Goal: Transaction & Acquisition: Download file/media

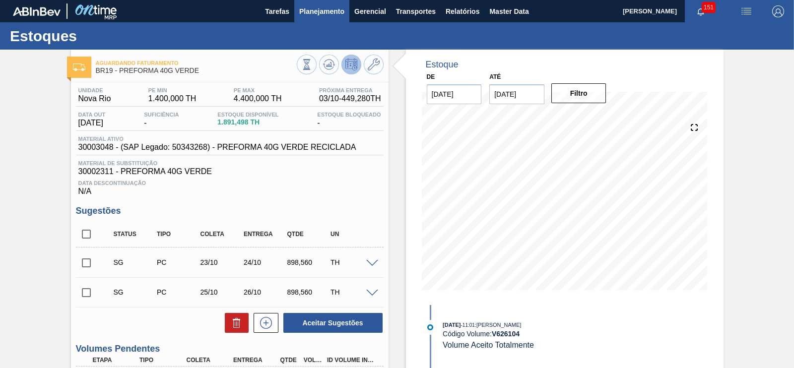
click at [327, 13] on span "Planejamento" at bounding box center [321, 11] width 45 height 12
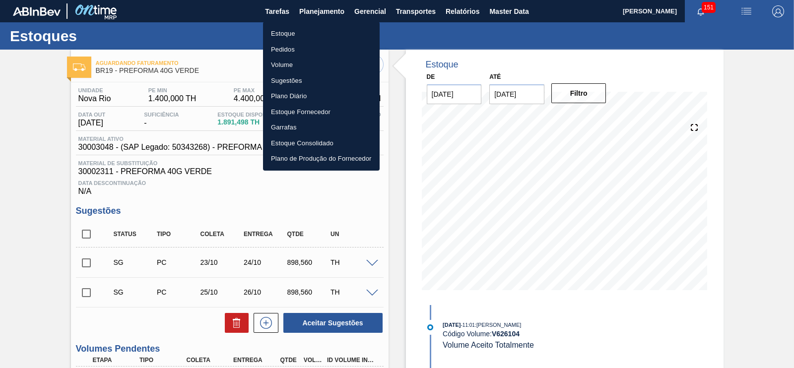
click at [293, 34] on li "Estoque" at bounding box center [321, 34] width 117 height 16
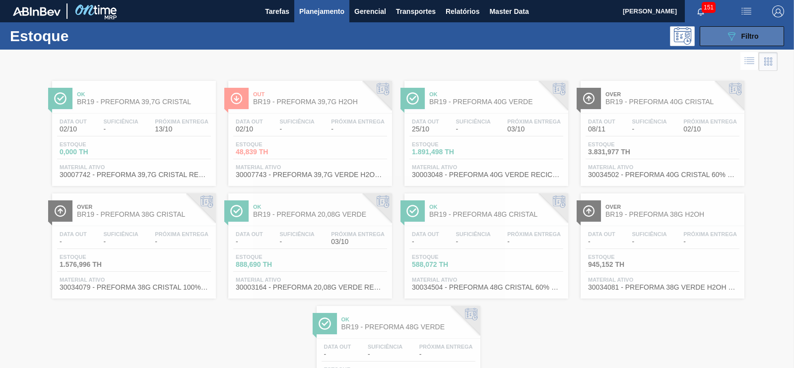
click at [734, 38] on icon "089F7B8B-B2A5-4AFE-B5C0-19BA573D28AC" at bounding box center [732, 36] width 12 height 12
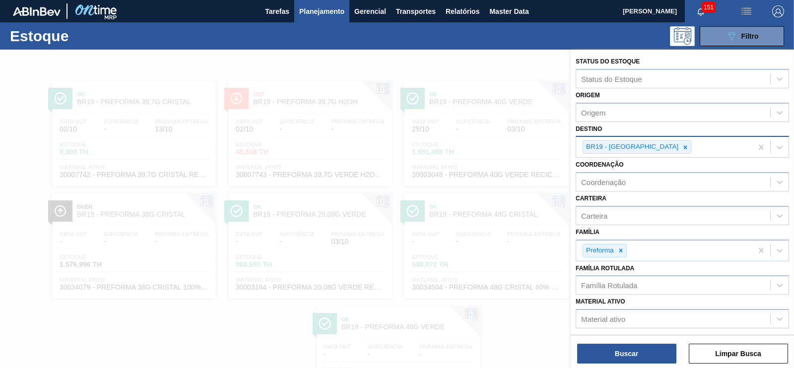
click at [682, 146] on icon at bounding box center [685, 147] width 7 height 7
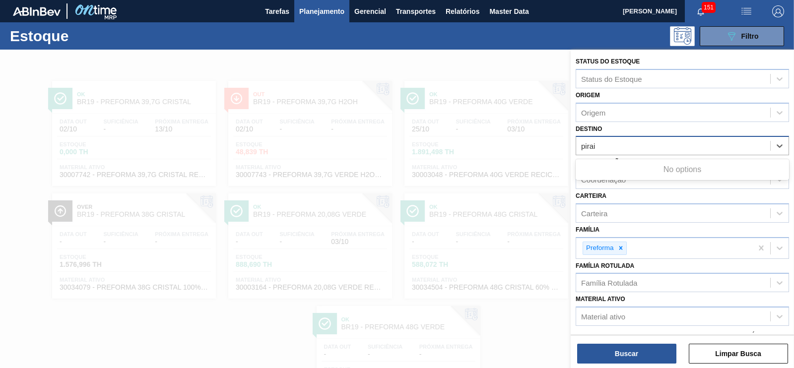
type input "pira"
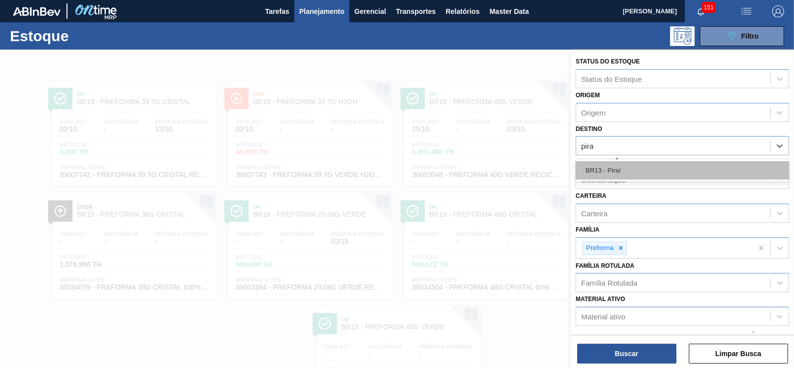
click at [618, 164] on div "BR13 - Piraí" at bounding box center [683, 170] width 214 height 18
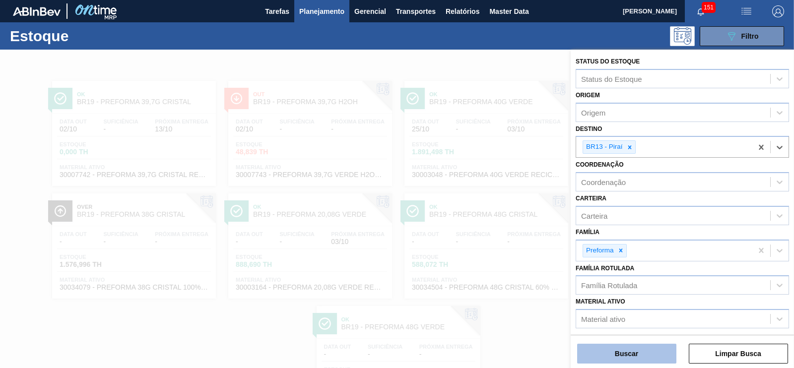
click at [653, 346] on button "Buscar" at bounding box center [626, 354] width 99 height 20
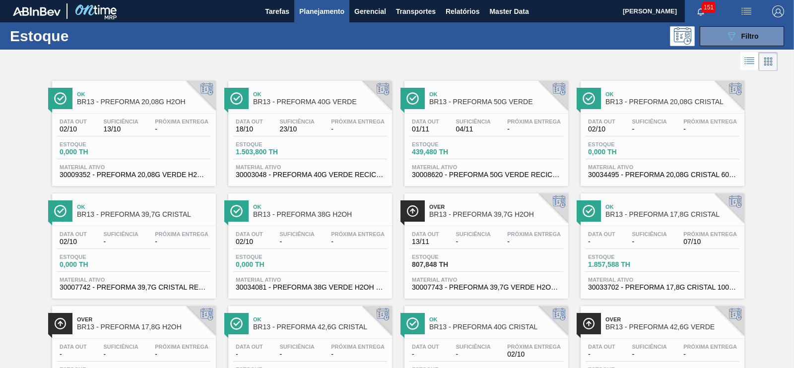
click at [327, 110] on div "Ok BR13 - PREFORMA 40G VERDE Data out 18/10 Suficiência 23/10 Próxima Entrega -…" at bounding box center [310, 133] width 164 height 105
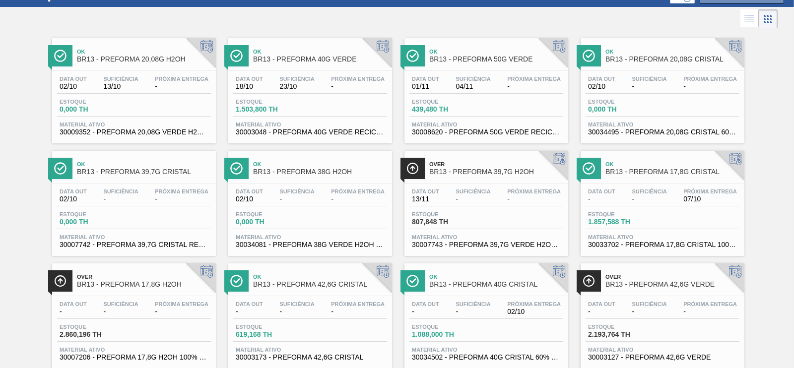
scroll to position [62, 0]
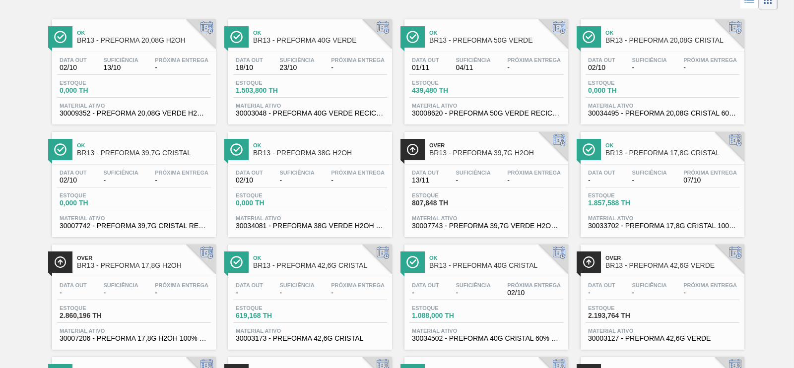
click at [496, 273] on div "Ok BR13 - PREFORMA 40G CRISTAL" at bounding box center [497, 262] width 134 height 22
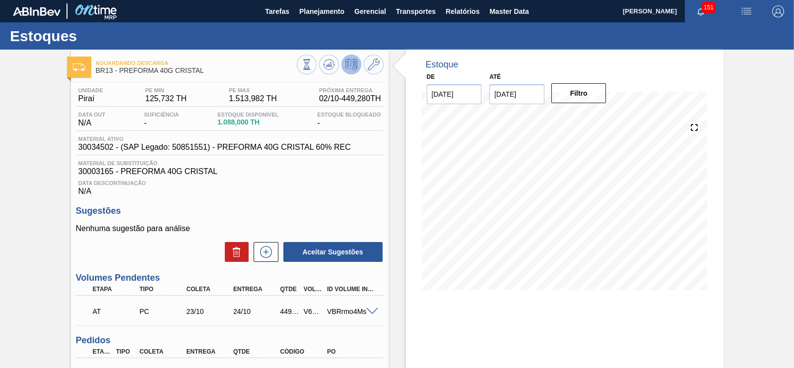
click at [539, 103] on input "16/10/2025" at bounding box center [517, 94] width 55 height 20
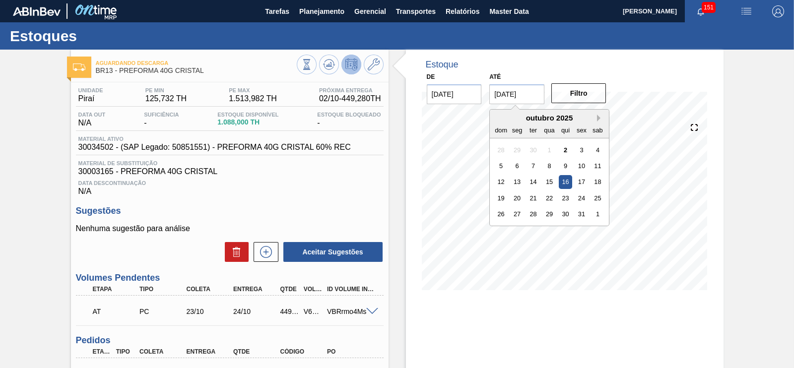
click at [597, 118] on button "Next Month" at bounding box center [600, 118] width 7 height 7
click at [494, 232] on div "30 1 2 3 4 5 6" at bounding box center [550, 230] width 113 height 16
click at [505, 232] on div "30" at bounding box center [501, 230] width 13 height 13
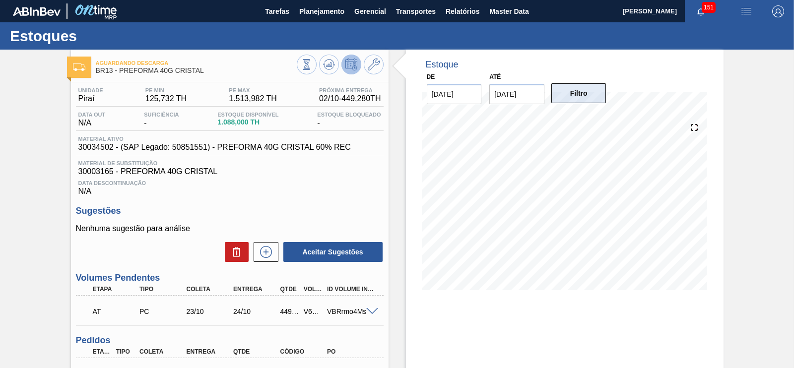
click at [572, 101] on button "Filtro" at bounding box center [579, 93] width 55 height 20
click at [308, 65] on icon at bounding box center [306, 64] width 11 height 11
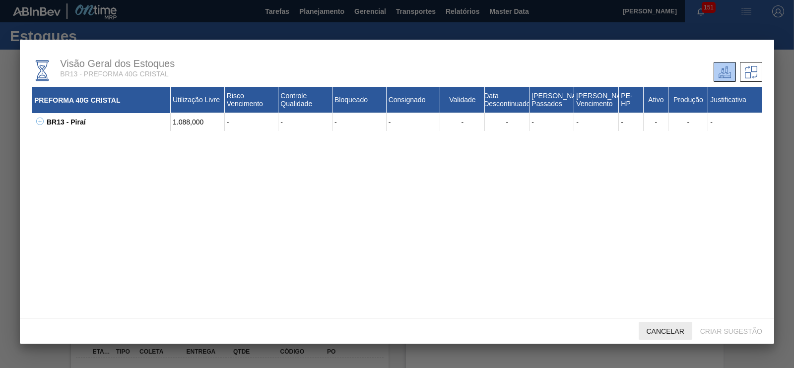
click at [677, 330] on span "Cancelar" at bounding box center [666, 332] width 54 height 8
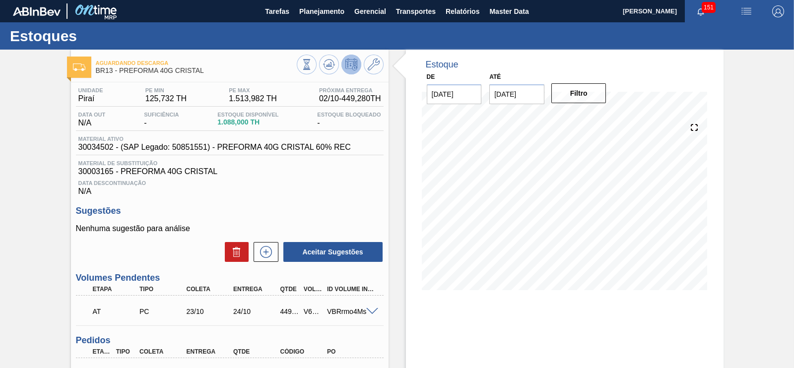
scroll to position [103, 0]
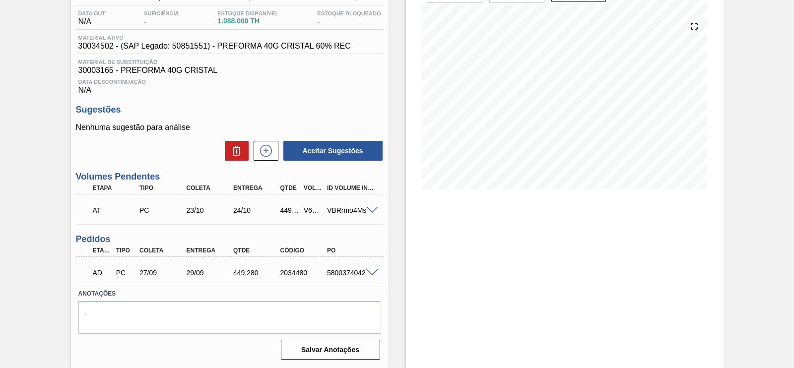
click at [368, 209] on span at bounding box center [372, 210] width 12 height 7
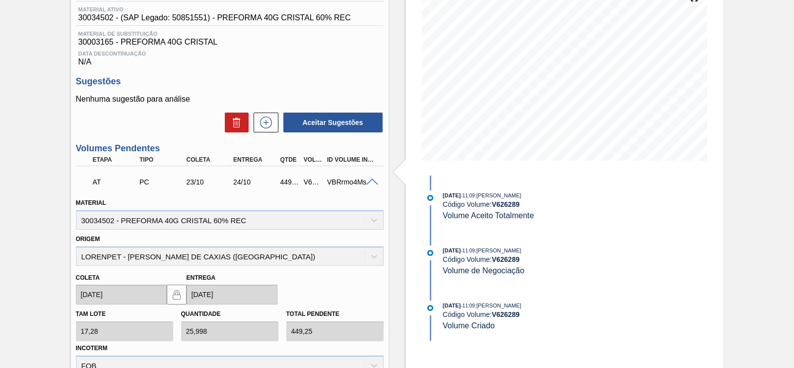
scroll to position [99, 0]
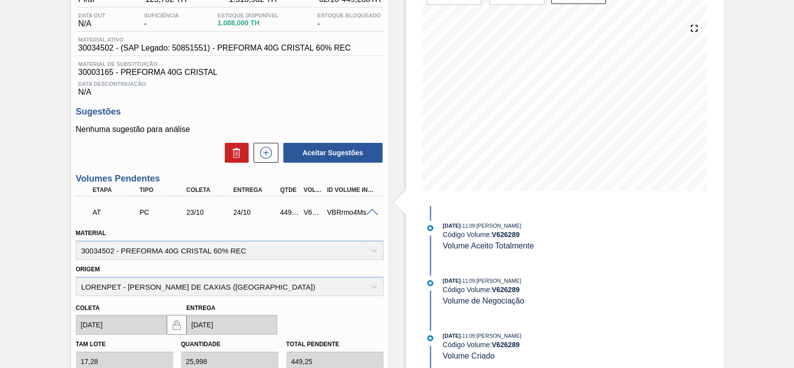
click at [373, 212] on span at bounding box center [372, 212] width 12 height 7
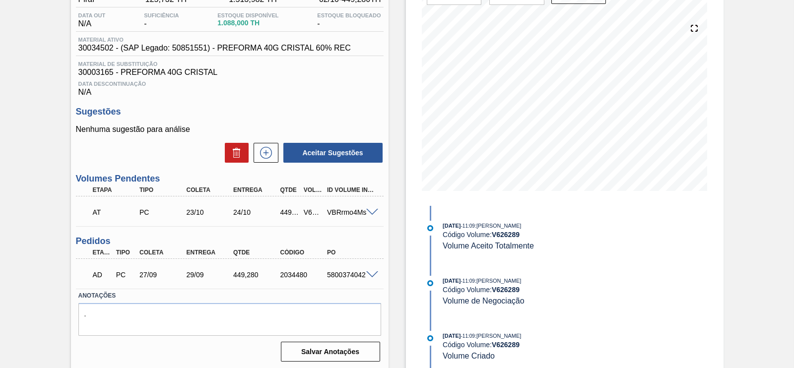
click at [373, 211] on span at bounding box center [372, 212] width 12 height 7
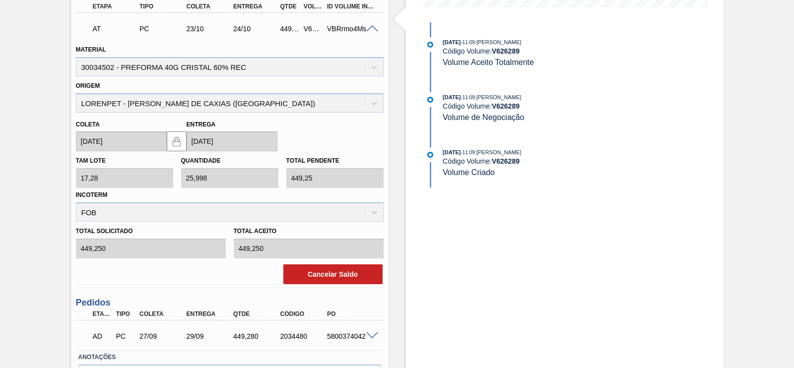
scroll to position [348, 0]
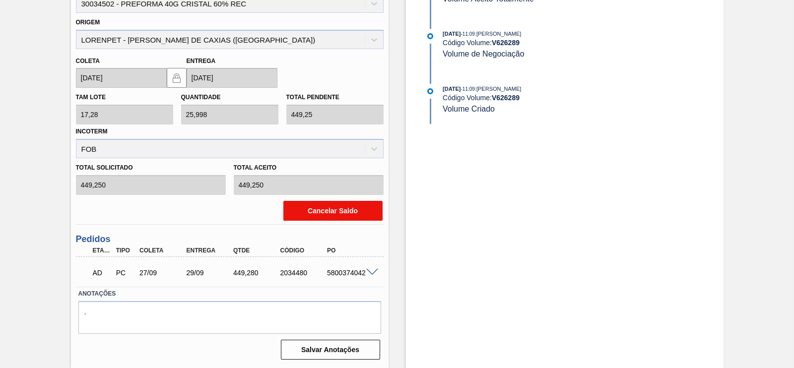
click at [320, 210] on button "Cancelar Saldo" at bounding box center [333, 211] width 99 height 20
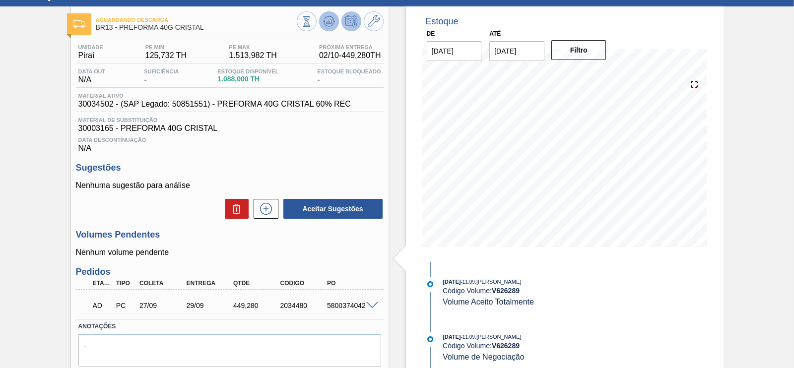
scroll to position [0, 0]
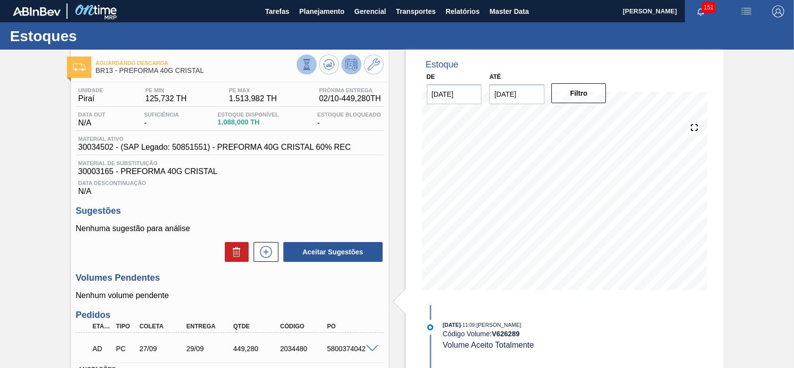
click at [306, 63] on icon at bounding box center [306, 64] width 11 height 11
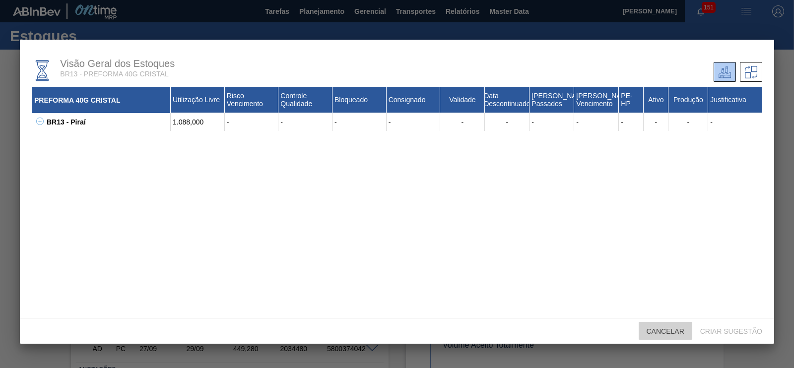
click at [674, 331] on span "Cancelar" at bounding box center [666, 332] width 54 height 8
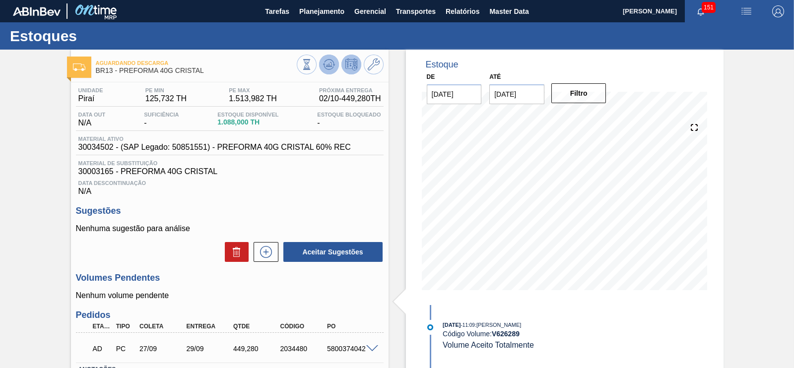
click at [330, 66] on icon at bounding box center [329, 64] width 6 height 4
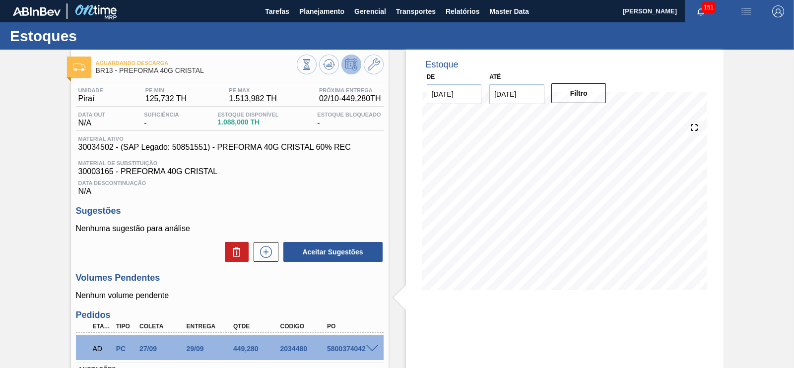
click at [509, 89] on input "30/11/2025" at bounding box center [517, 94] width 55 height 20
drag, startPoint x: 678, startPoint y: 325, endPoint x: 670, endPoint y: 321, distance: 8.4
click at [677, 325] on div "Estoque De 02/10/2025 Até 30/11/2025 Filtro 03/11 Projeção de Estoque 817.286 N…" at bounding box center [565, 247] width 318 height 395
click at [523, 101] on input "30/11/2025" at bounding box center [517, 94] width 55 height 20
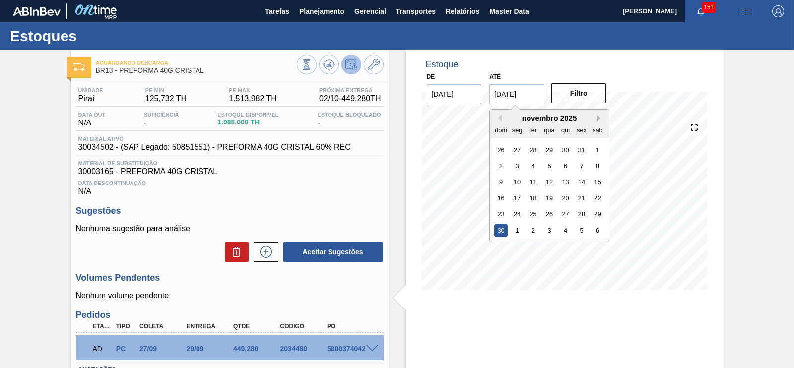
click at [597, 120] on button "Next Month" at bounding box center [600, 118] width 7 height 7
click at [549, 214] on div "31" at bounding box center [549, 214] width 13 height 13
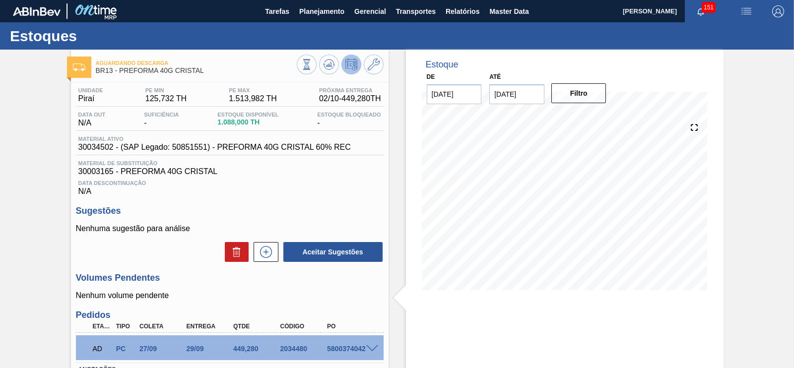
drag, startPoint x: 571, startPoint y: 104, endPoint x: 565, endPoint y: 103, distance: 6.5
click at [569, 103] on div "Filtro" at bounding box center [580, 93] width 63 height 22
click at [573, 95] on button "Filtro" at bounding box center [579, 93] width 55 height 20
click at [529, 102] on input "31/12/2025" at bounding box center [517, 94] width 55 height 20
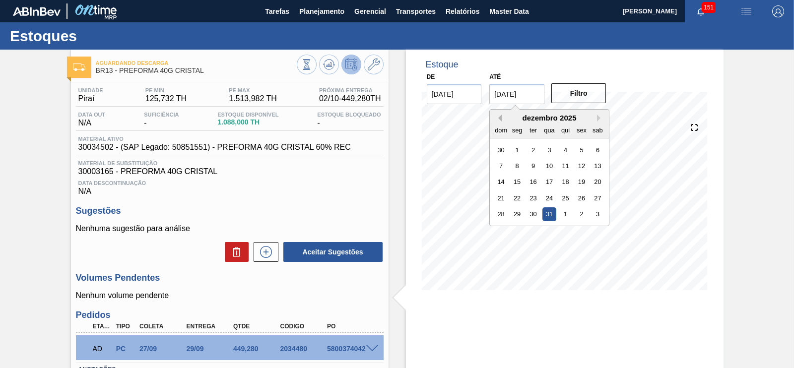
click at [499, 121] on button "Previous Month" at bounding box center [498, 118] width 7 height 7
click at [500, 122] on div "novembro 2025" at bounding box center [549, 118] width 119 height 8
click at [502, 121] on div "novembro 2025" at bounding box center [549, 118] width 119 height 8
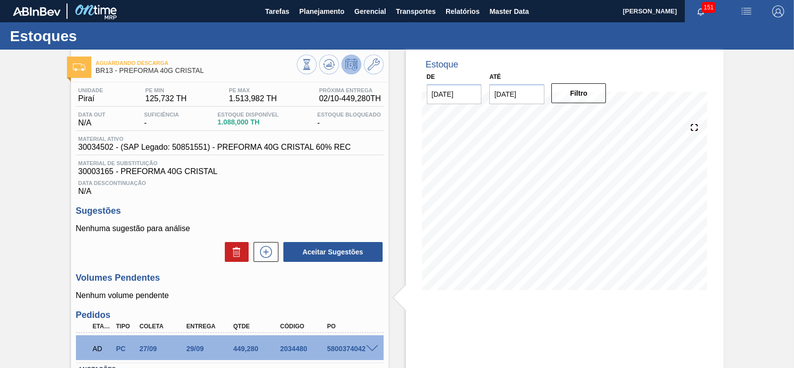
click at [521, 93] on input "31/12/2025" at bounding box center [517, 94] width 55 height 20
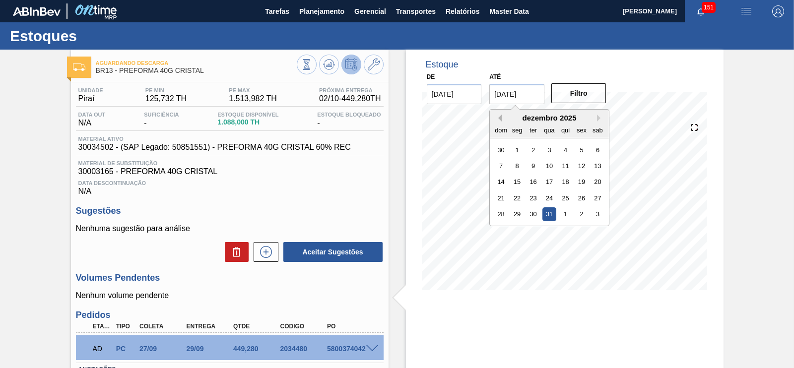
click at [499, 119] on button "Previous Month" at bounding box center [498, 118] width 7 height 7
click at [580, 216] on div "31" at bounding box center [582, 214] width 13 height 13
type input "31/10/2025"
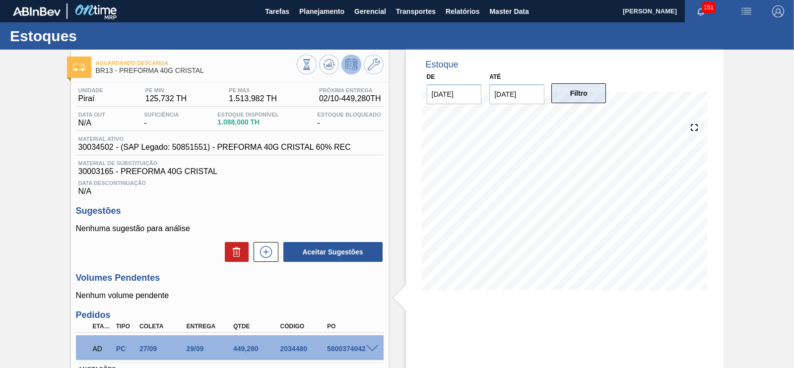
click at [566, 95] on button "Filtro" at bounding box center [579, 93] width 55 height 20
click at [566, 304] on div "10/10 Projeção de Estoque 1,190.618 Nec.SAP 0 Política Objetiva 819.857 Pedidos…" at bounding box center [565, 206] width 286 height 199
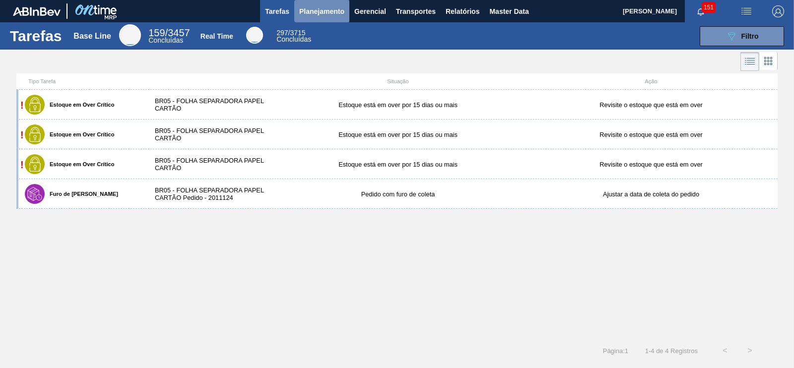
click at [325, 10] on span "Planejamento" at bounding box center [321, 11] width 45 height 12
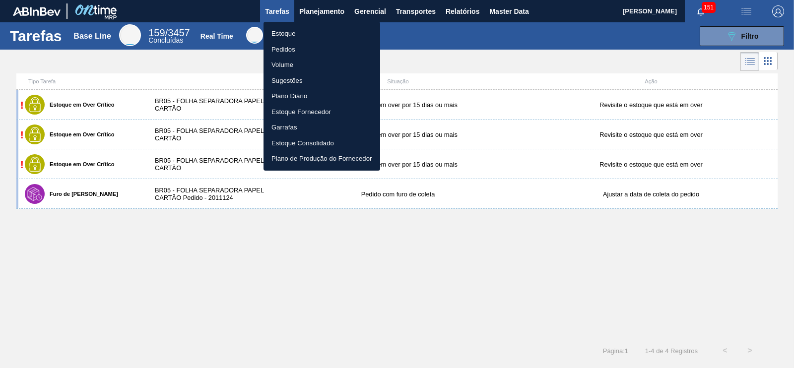
click at [300, 53] on li "Pedidos" at bounding box center [322, 50] width 117 height 16
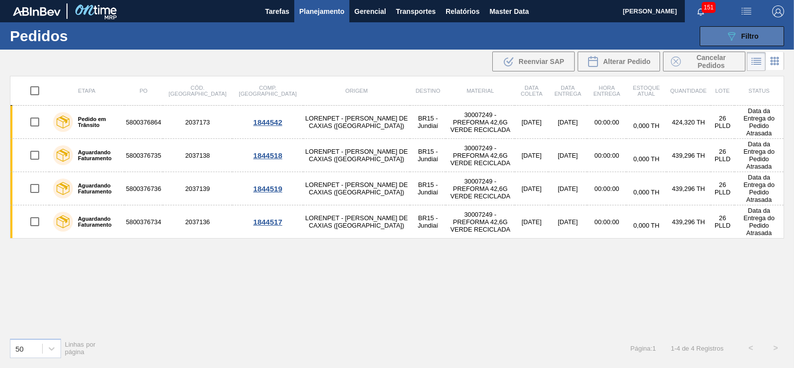
click at [735, 39] on icon "089F7B8B-B2A5-4AFE-B5C0-19BA573D28AC" at bounding box center [732, 36] width 12 height 12
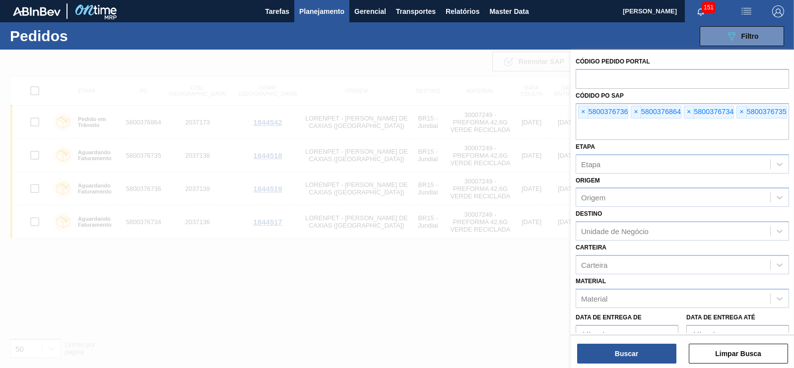
click at [478, 58] on div at bounding box center [397, 234] width 794 height 368
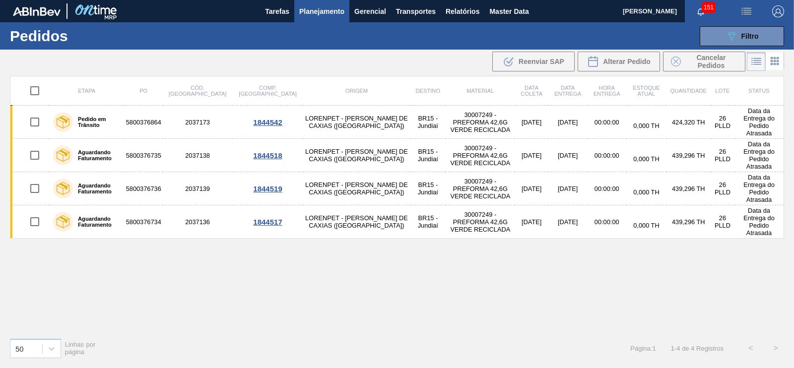
click at [302, 13] on span "Planejamento" at bounding box center [321, 11] width 45 height 12
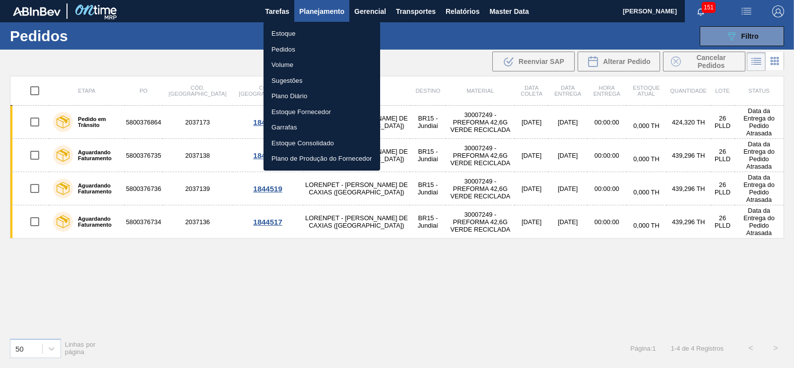
click at [320, 13] on div at bounding box center [397, 184] width 794 height 368
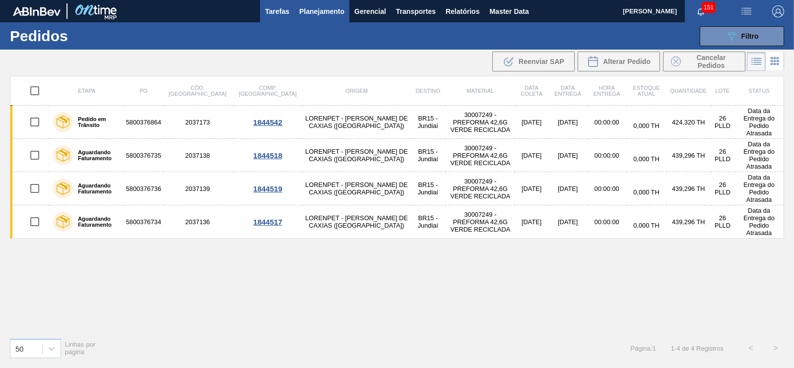
click at [282, 10] on span "Tarefas" at bounding box center [277, 11] width 24 height 12
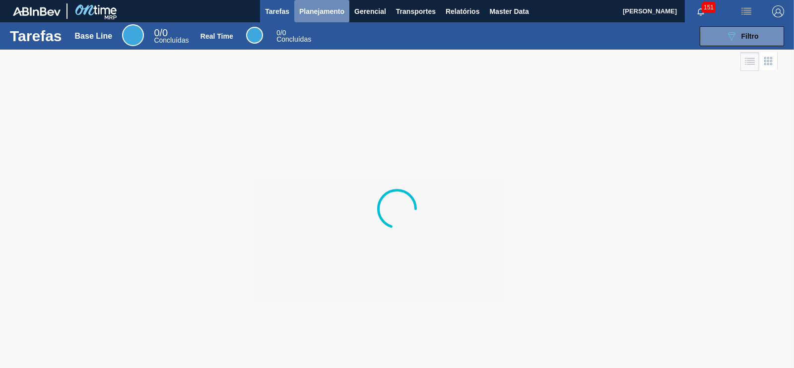
click at [312, 8] on span "Planejamento" at bounding box center [321, 11] width 45 height 12
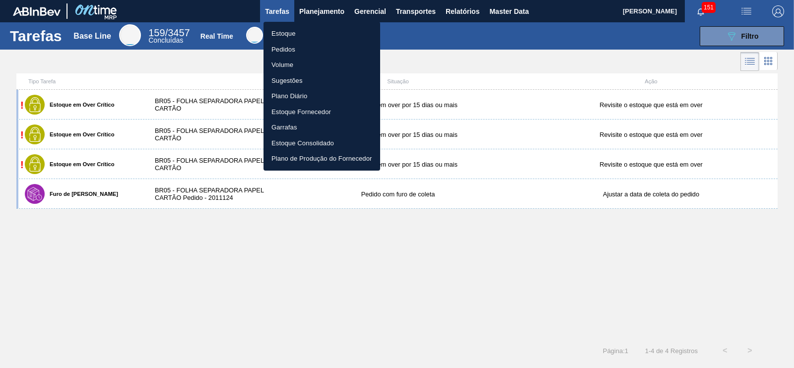
click at [288, 33] on li "Estoque" at bounding box center [322, 34] width 117 height 16
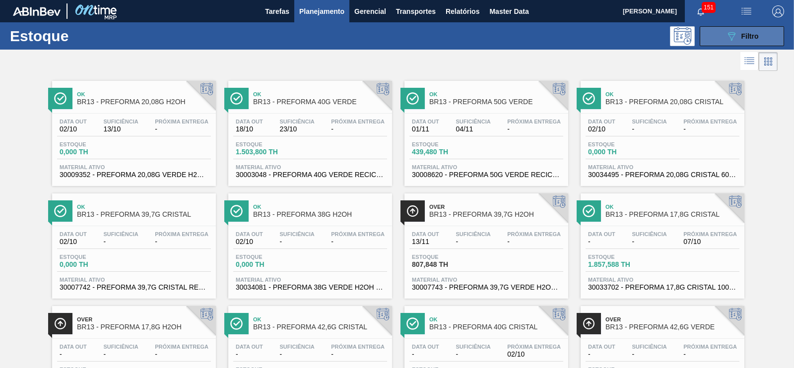
click at [749, 38] on span "Filtro" at bounding box center [750, 36] width 17 height 8
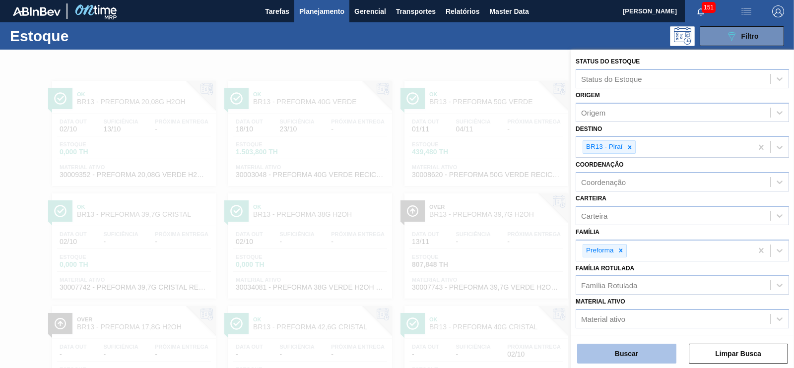
click at [649, 357] on button "Buscar" at bounding box center [626, 354] width 99 height 20
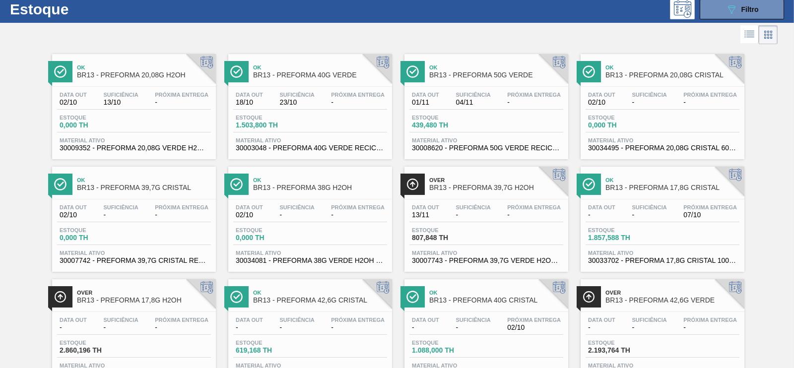
scroll to position [62, 0]
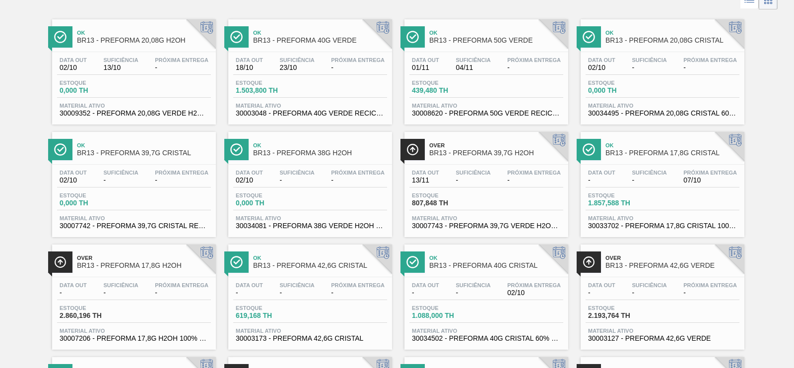
click at [500, 270] on span "BR13 - PREFORMA 40G CRISTAL" at bounding box center [497, 265] width 134 height 7
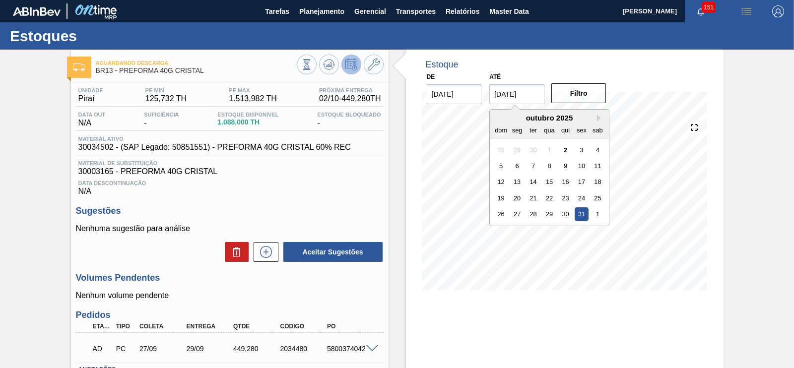
click at [510, 98] on input "31/10/2025" at bounding box center [517, 94] width 55 height 20
click at [713, 151] on div "Estoque De 02/10/2025 Até 31/10/2025 Next Month outubro 2025 dom seg ter qua qu…" at bounding box center [565, 178] width 318 height 256
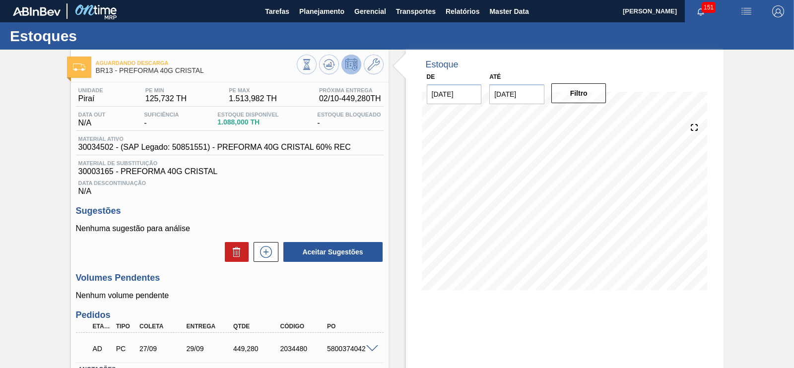
click at [528, 94] on input "31/10/2025" at bounding box center [517, 94] width 55 height 20
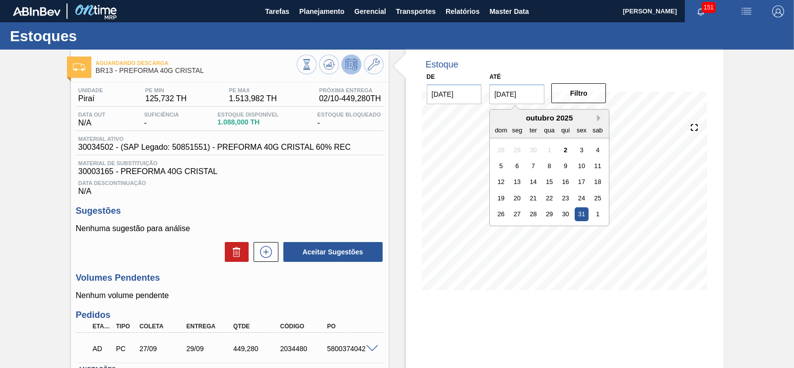
click at [600, 120] on button "Next Month" at bounding box center [600, 118] width 7 height 7
click at [505, 231] on div "30" at bounding box center [501, 230] width 13 height 13
type input "30/11/2025"
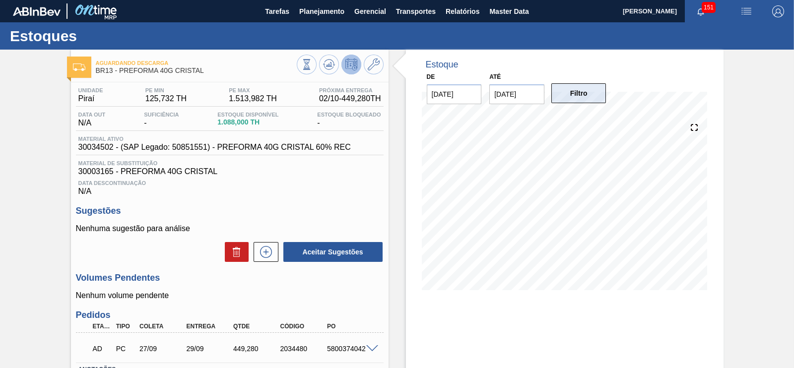
click at [579, 96] on button "Filtro" at bounding box center [579, 93] width 55 height 20
click at [328, 13] on span "Planejamento" at bounding box center [321, 11] width 45 height 12
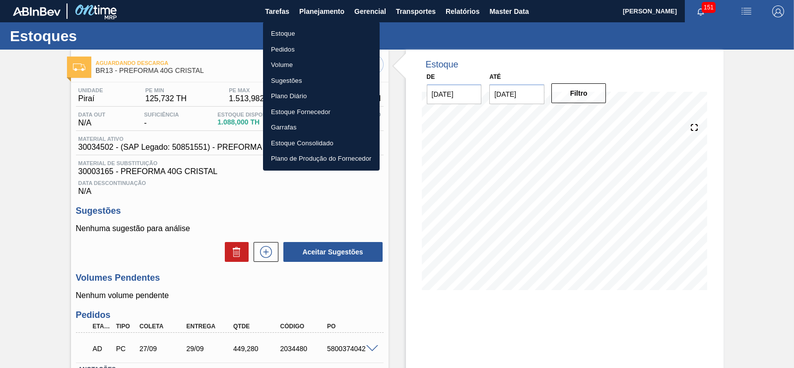
click at [284, 35] on li "Estoque" at bounding box center [321, 34] width 117 height 16
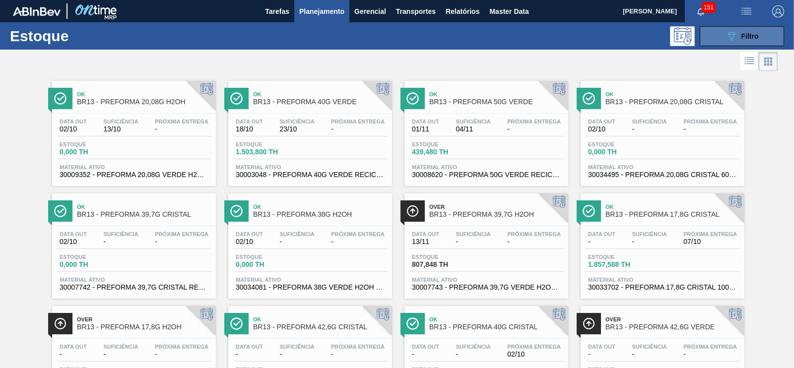
click at [729, 34] on icon "089F7B8B-B2A5-4AFE-B5C0-19BA573D28AC" at bounding box center [732, 36] width 12 height 12
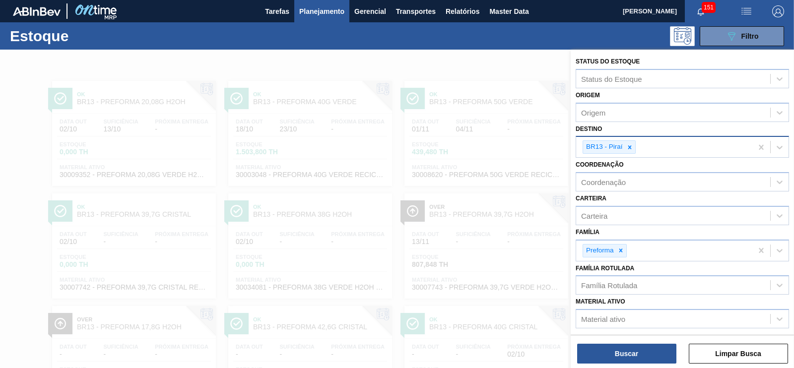
click at [629, 143] on div at bounding box center [630, 147] width 11 height 12
click at [630, 146] on div "Destino" at bounding box center [674, 146] width 194 height 14
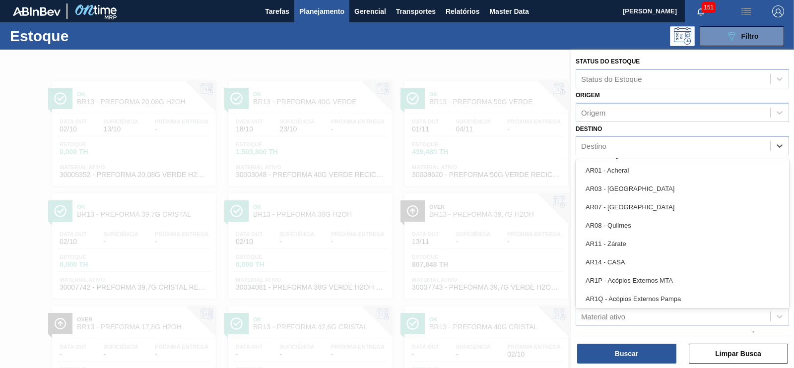
click at [509, 66] on div at bounding box center [397, 234] width 794 height 368
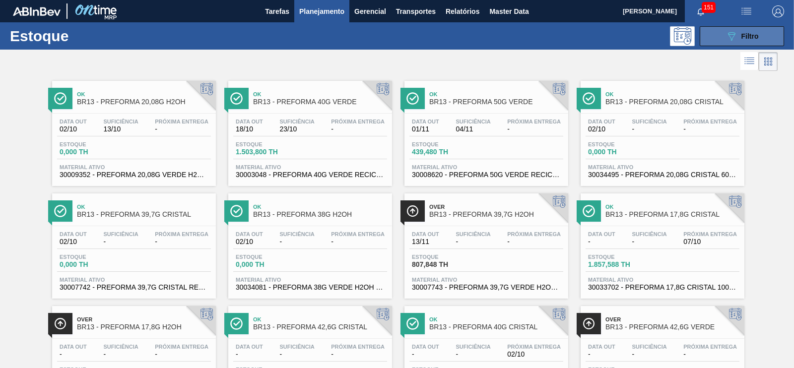
click at [747, 35] on span "Filtro" at bounding box center [750, 36] width 17 height 8
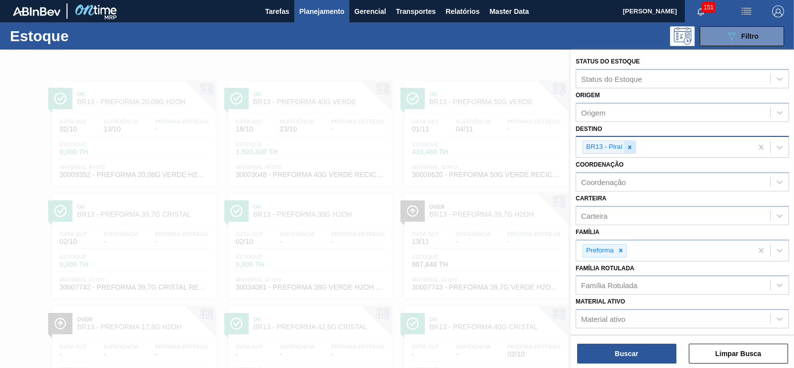
click at [628, 149] on icon at bounding box center [630, 147] width 7 height 7
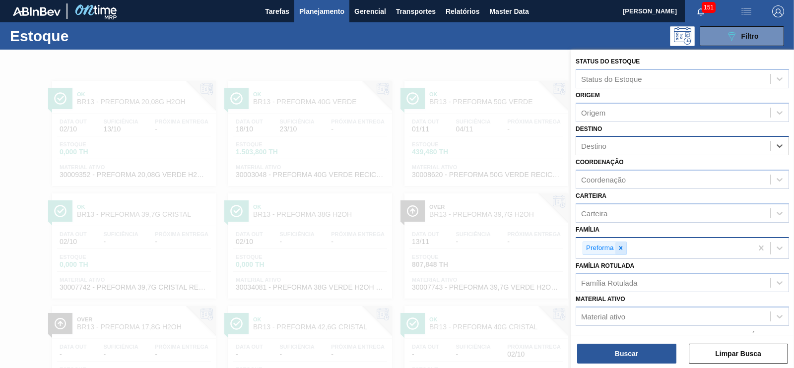
click at [621, 248] on icon at bounding box center [621, 248] width 7 height 7
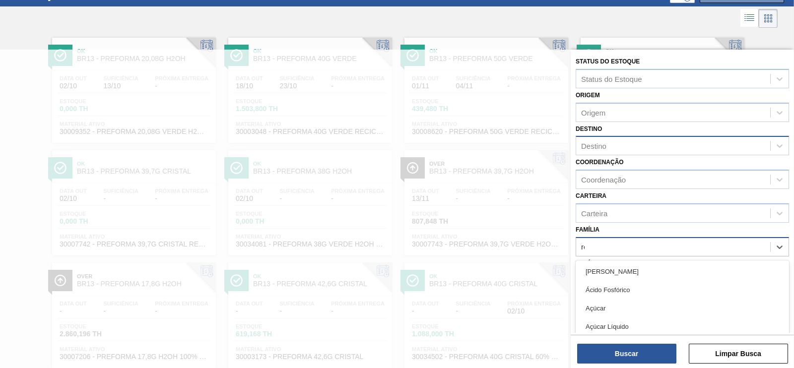
scroll to position [43, 0]
type input "rolha p"
click at [617, 269] on div "Rolha Plástica" at bounding box center [683, 272] width 214 height 18
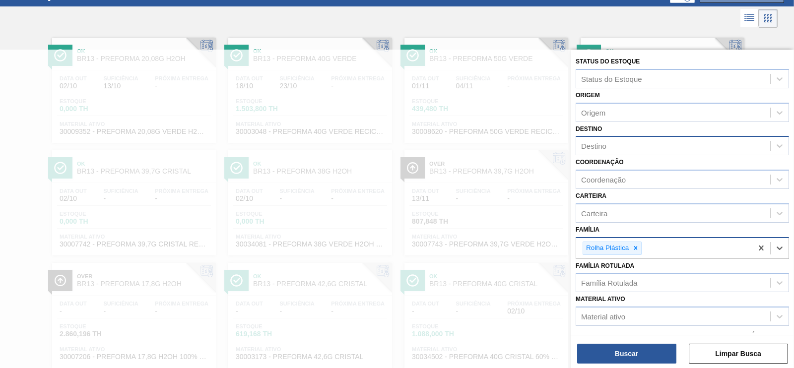
click at [595, 151] on div "Destino" at bounding box center [674, 146] width 194 height 14
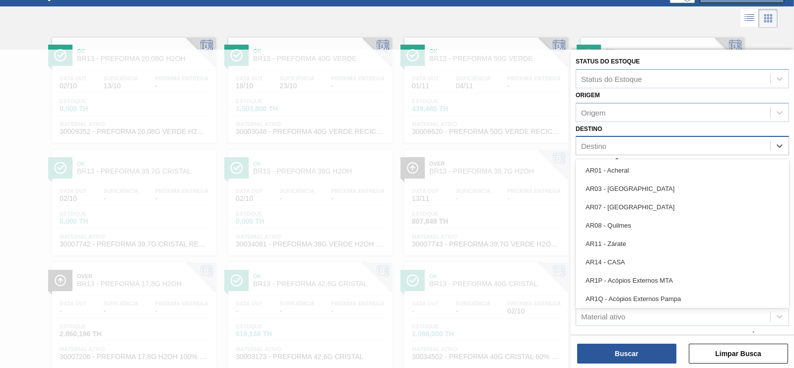
click at [595, 145] on div "Destino" at bounding box center [593, 146] width 25 height 8
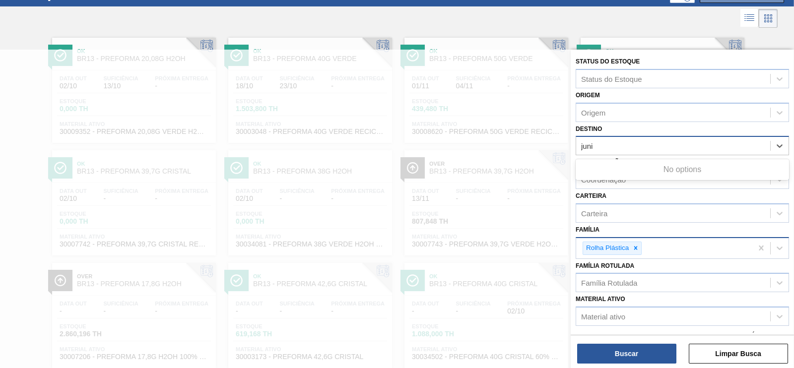
type input "jun"
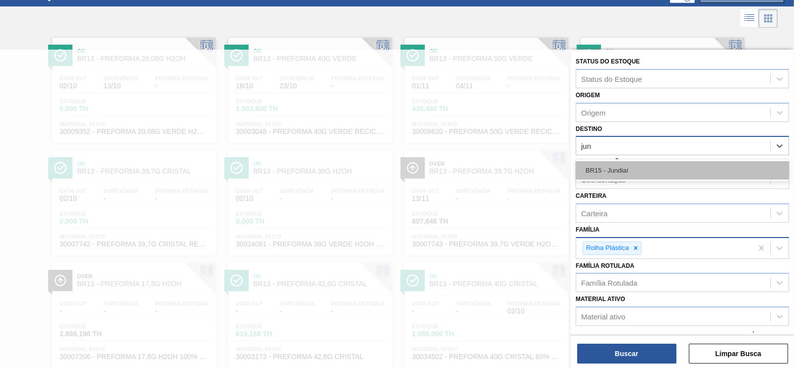
click at [593, 172] on div "BR15 - Jundiaí" at bounding box center [683, 170] width 214 height 18
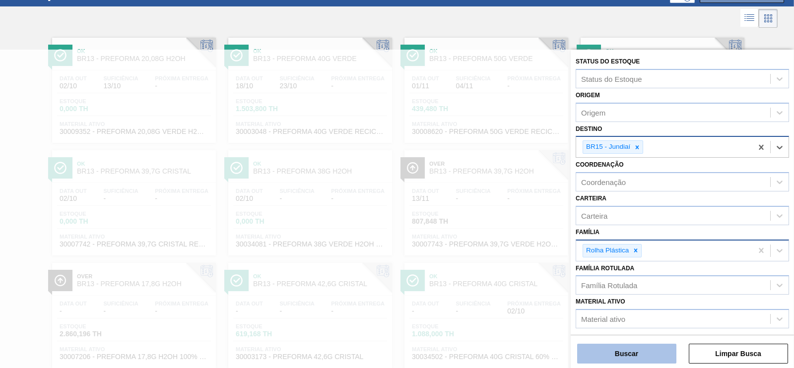
click at [626, 350] on button "Buscar" at bounding box center [626, 354] width 99 height 20
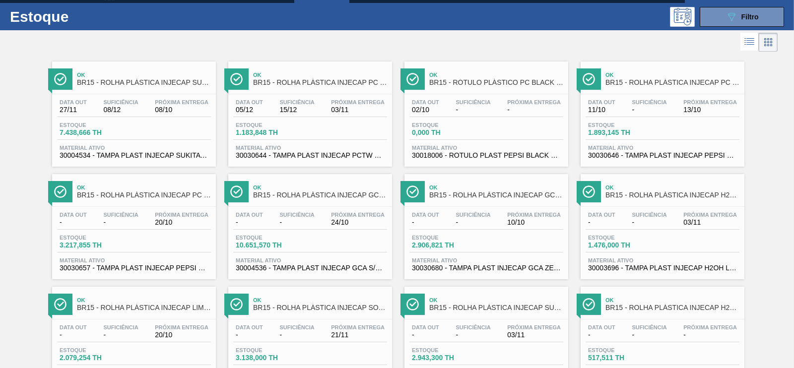
scroll to position [0, 0]
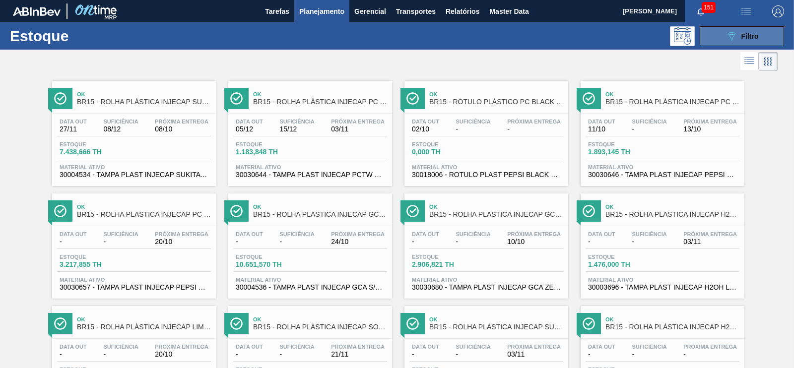
click at [730, 40] on icon at bounding box center [731, 36] width 7 height 8
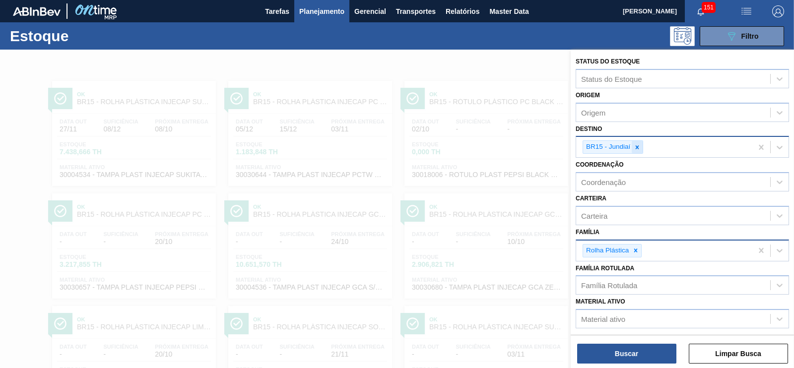
click at [636, 150] on icon at bounding box center [637, 147] width 7 height 7
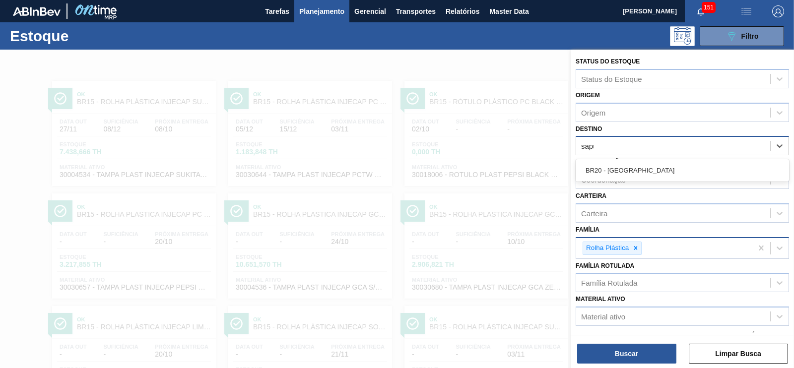
type input "sapuca"
click at [617, 164] on div "BR20 - Sapucaia" at bounding box center [683, 170] width 214 height 18
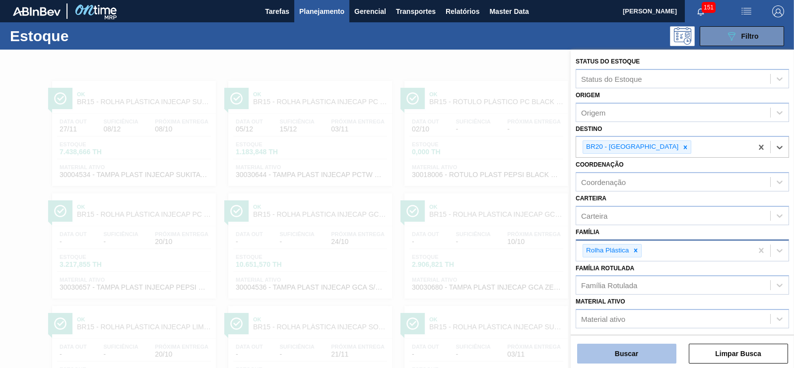
click at [630, 355] on button "Buscar" at bounding box center [626, 354] width 99 height 20
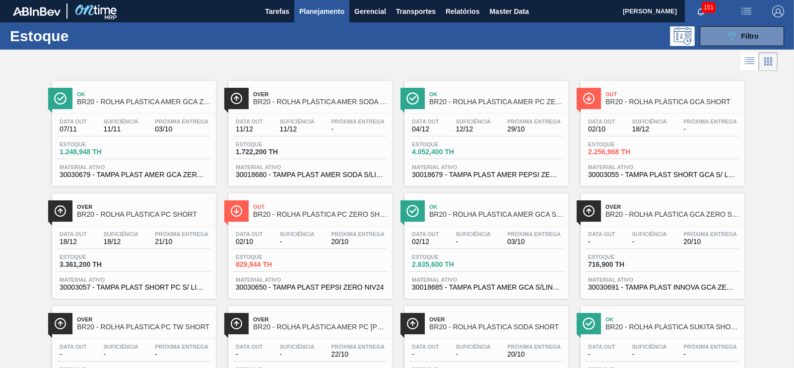
click at [667, 105] on span "BR20 - ROLHA PLÁSTICA GCA SHORT" at bounding box center [673, 101] width 134 height 7
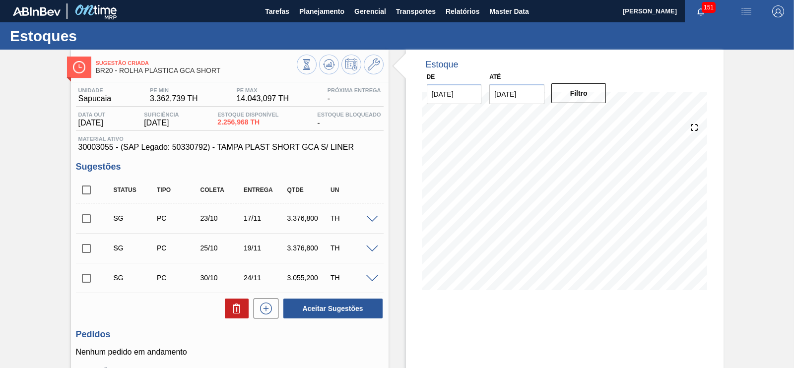
click at [534, 101] on input "30/11/2025" at bounding box center [517, 94] width 55 height 20
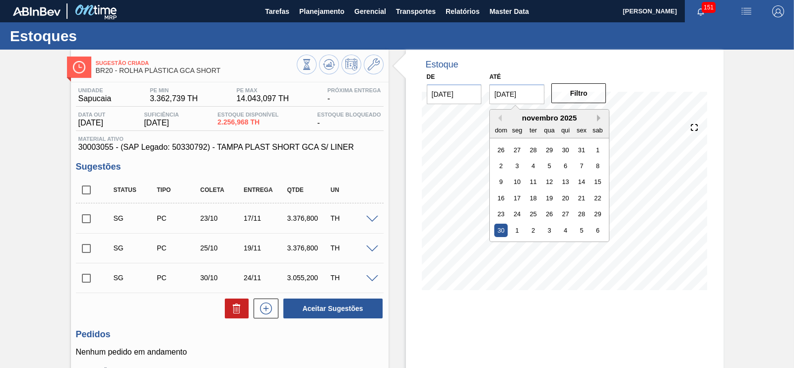
click at [598, 117] on button "Next Month" at bounding box center [600, 118] width 7 height 7
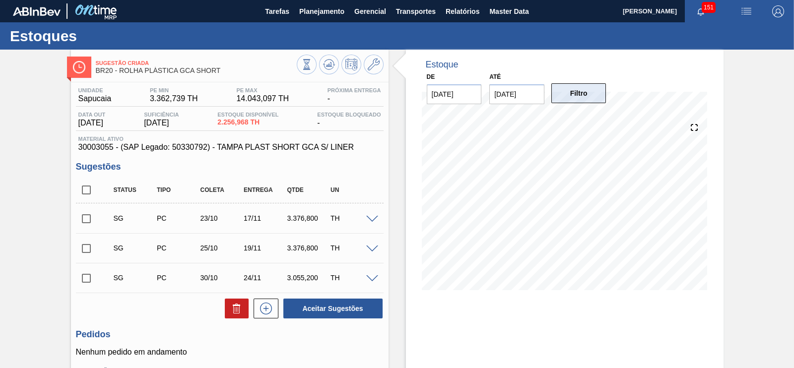
click at [591, 97] on button "Filtro" at bounding box center [579, 93] width 55 height 20
click at [570, 319] on div "Estoque De 02/10/2025 Até 30/11/2025 Filtro 30/11 Projeção de Estoque 10,185.27…" at bounding box center [565, 248] width 318 height 397
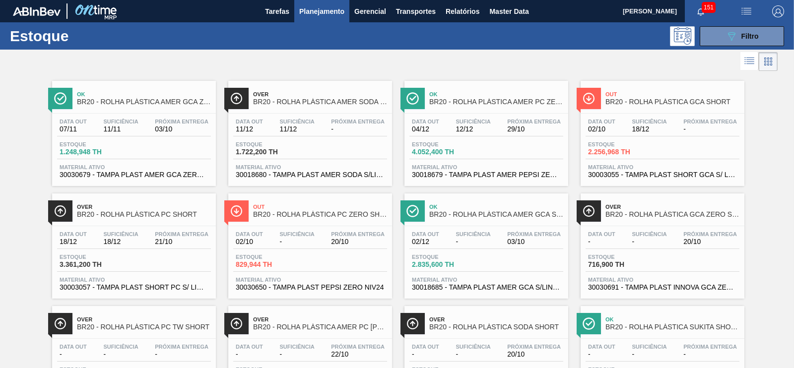
click at [326, 237] on div "Data out 02/10 Suficiência - Próxima Entrega 20/10" at bounding box center [310, 240] width 154 height 18
click at [726, 39] on icon "089F7B8B-B2A5-4AFE-B5C0-19BA573D28AC" at bounding box center [732, 36] width 12 height 12
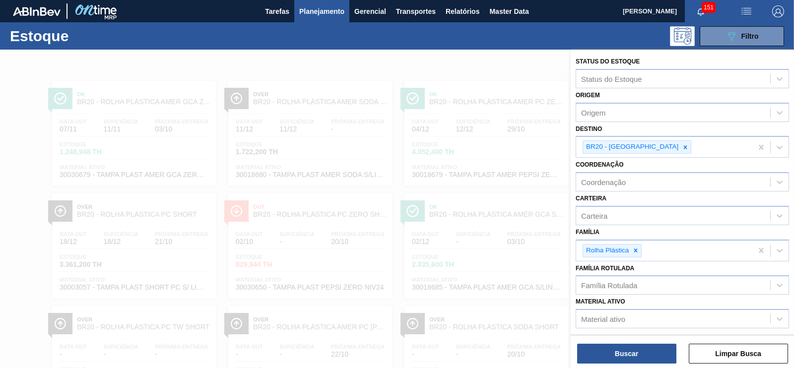
click at [435, 117] on div at bounding box center [397, 234] width 794 height 368
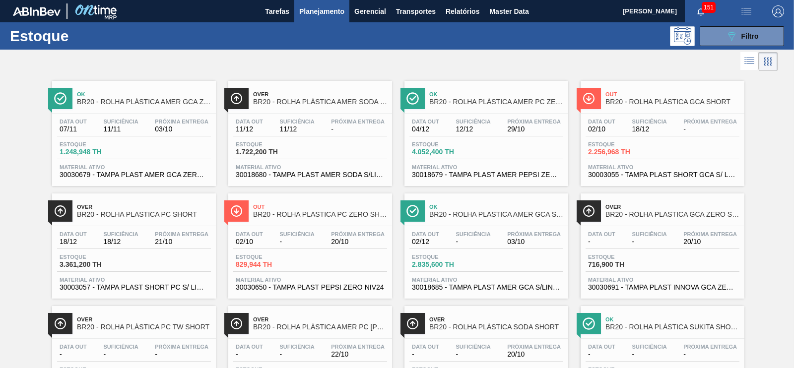
drag, startPoint x: 670, startPoint y: 104, endPoint x: 674, endPoint y: 113, distance: 9.1
click at [670, 104] on span "BR20 - ROLHA PLÁSTICA GCA SHORT" at bounding box center [673, 101] width 134 height 7
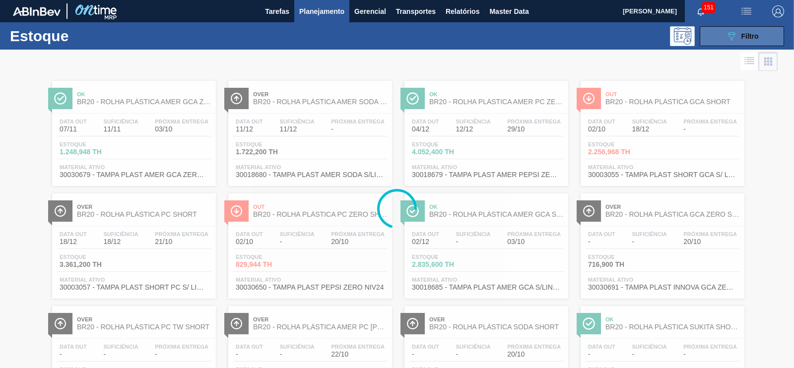
click at [742, 39] on span "Filtro" at bounding box center [750, 36] width 17 height 8
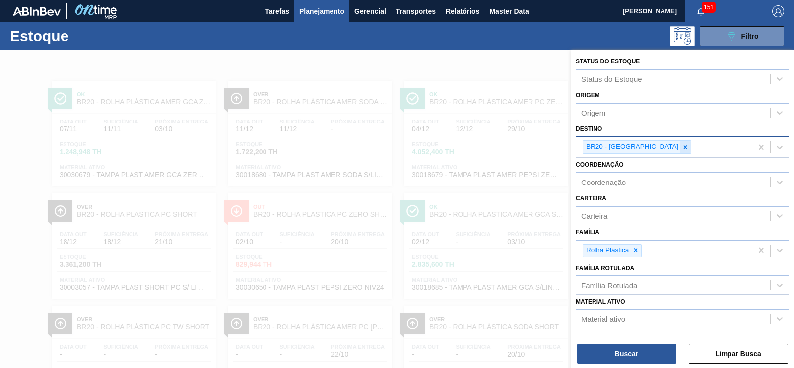
click at [682, 145] on icon at bounding box center [685, 147] width 7 height 7
type input "m"
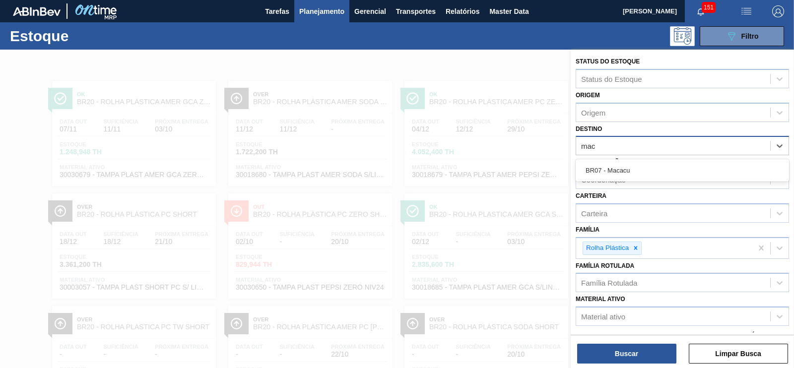
type input "maca"
drag, startPoint x: 613, startPoint y: 165, endPoint x: 637, endPoint y: 189, distance: 33.7
click at [613, 165] on div "BR07 - Macacu" at bounding box center [683, 170] width 214 height 18
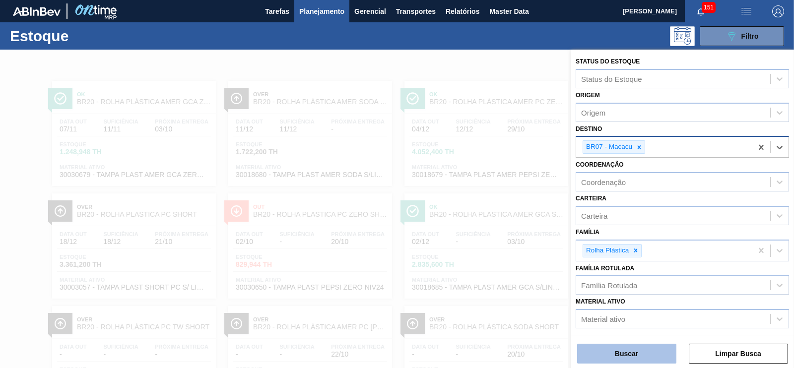
click at [649, 344] on button "Buscar" at bounding box center [626, 354] width 99 height 20
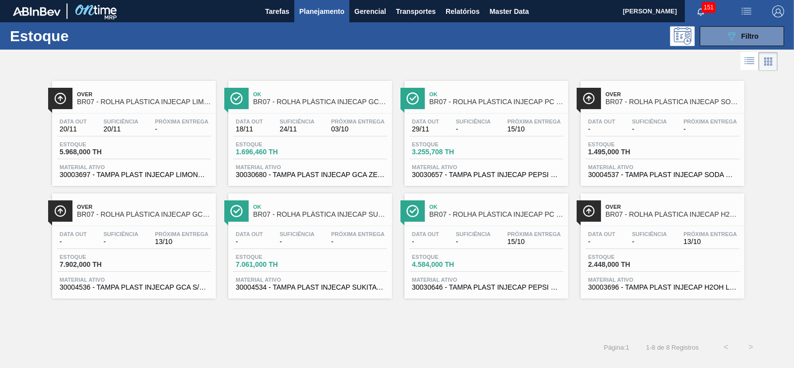
click at [362, 100] on span "BR07 - ROLHA PLÁSTICA INJECAP GCA ZERO SHORT" at bounding box center [320, 101] width 134 height 7
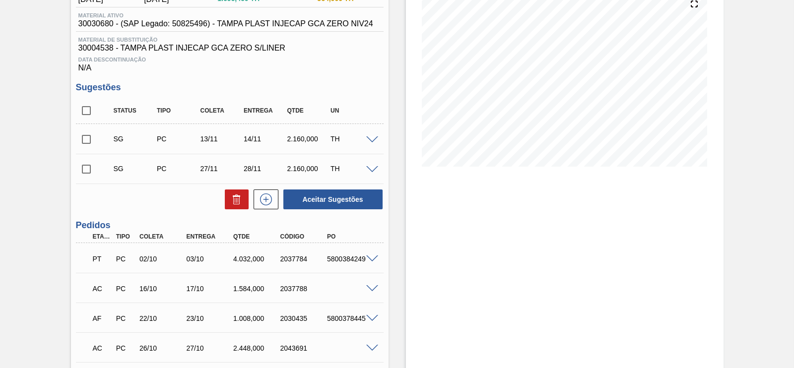
scroll to position [124, 0]
drag, startPoint x: 84, startPoint y: 140, endPoint x: 92, endPoint y: 142, distance: 8.2
click at [84, 140] on input "checkbox" at bounding box center [86, 139] width 21 height 21
checkbox input "true"
click at [576, 252] on div "Estoque De 02/10/2025 Até 30/11/2025 Filtro 09/11 Projeção de Estoque 1,819.124…" at bounding box center [565, 200] width 318 height 548
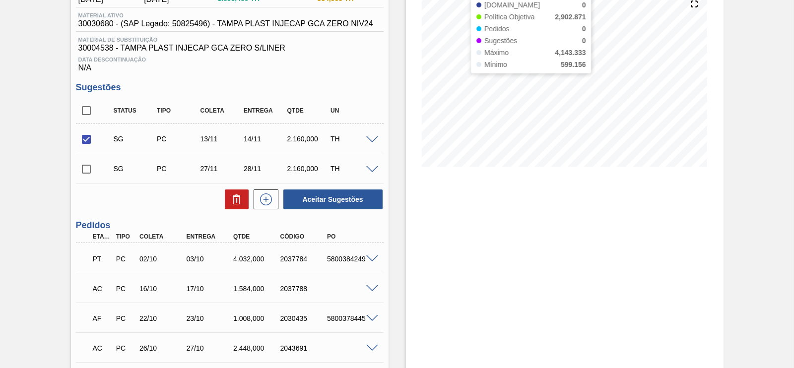
scroll to position [0, 0]
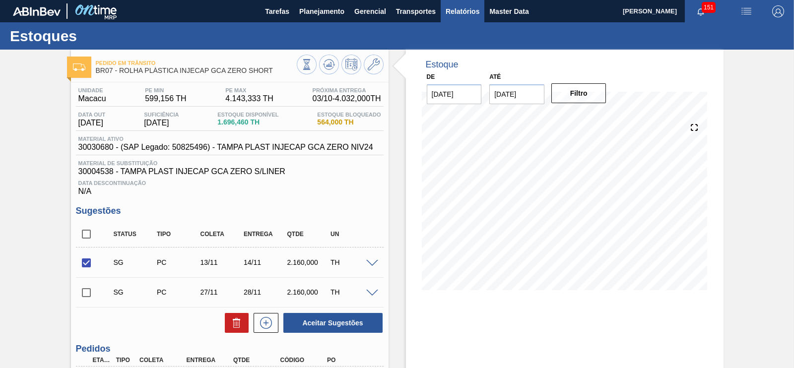
click at [457, 16] on span "Relatórios" at bounding box center [463, 11] width 34 height 12
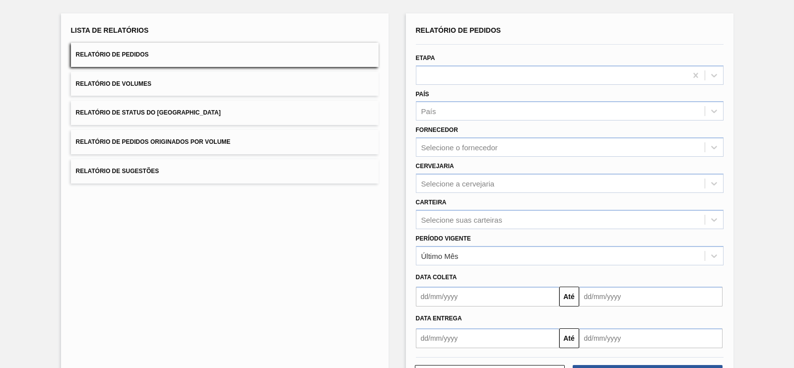
scroll to position [90, 0]
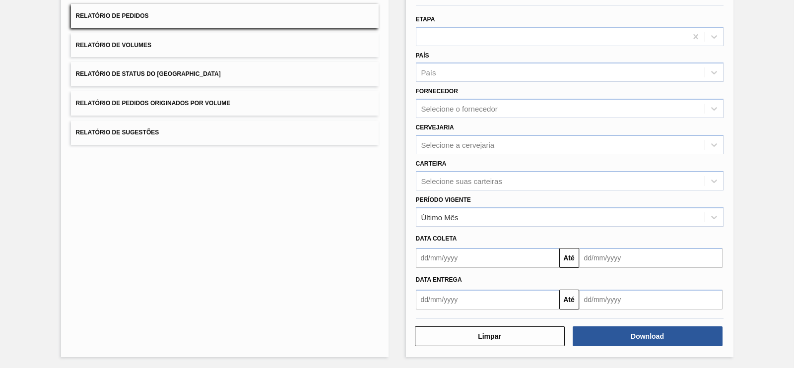
click at [469, 258] on input "text" at bounding box center [488, 258] width 144 height 20
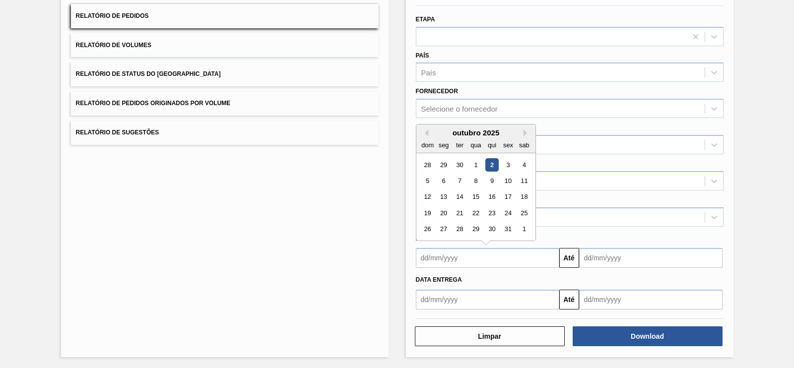
click at [475, 163] on div "1" at bounding box center [475, 164] width 13 height 13
type input "01/10/2025"
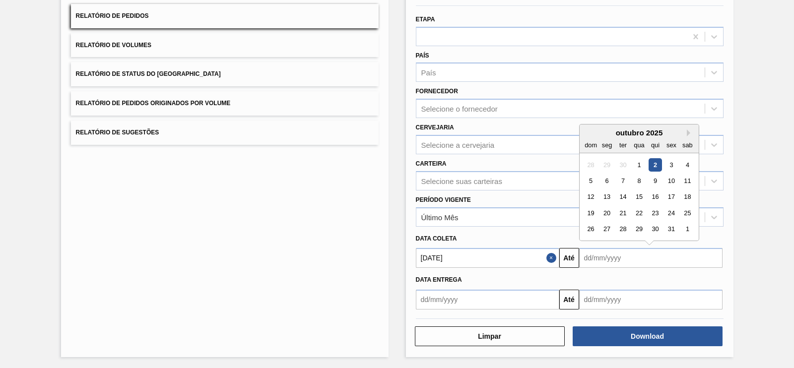
click at [623, 258] on input "text" at bounding box center [651, 258] width 144 height 20
click at [668, 226] on div "31" at bounding box center [671, 229] width 13 height 13
type input "31/10/2025"
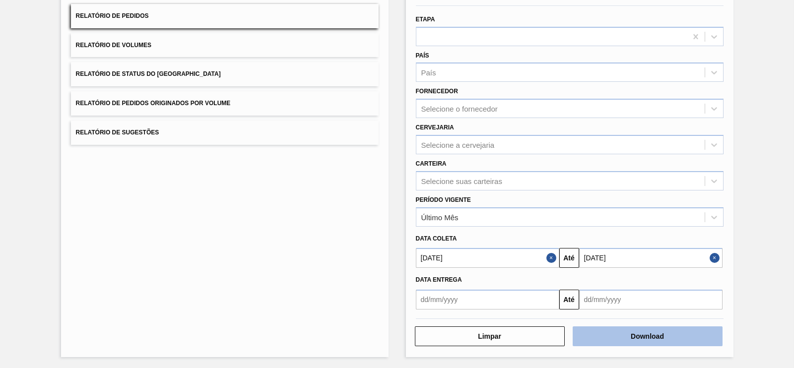
click at [641, 334] on button "Download" at bounding box center [648, 337] width 150 height 20
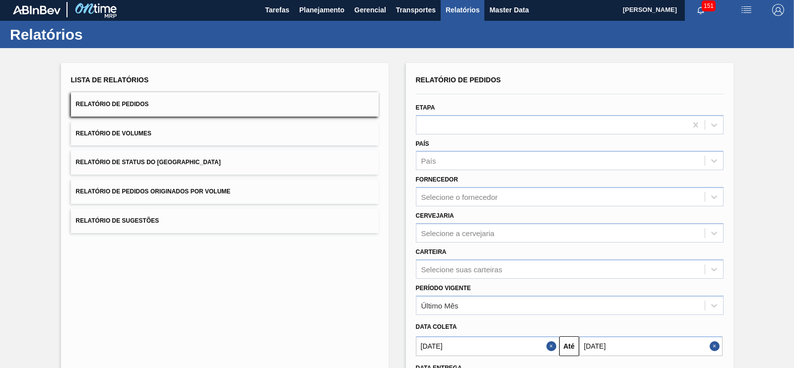
scroll to position [0, 0]
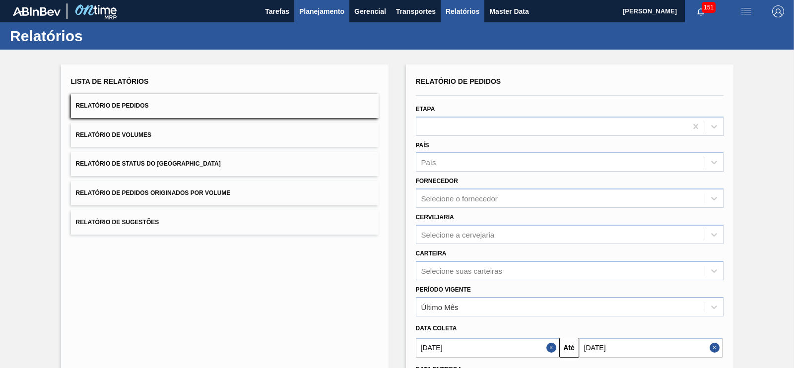
click at [320, 10] on span "Planejamento" at bounding box center [321, 11] width 45 height 12
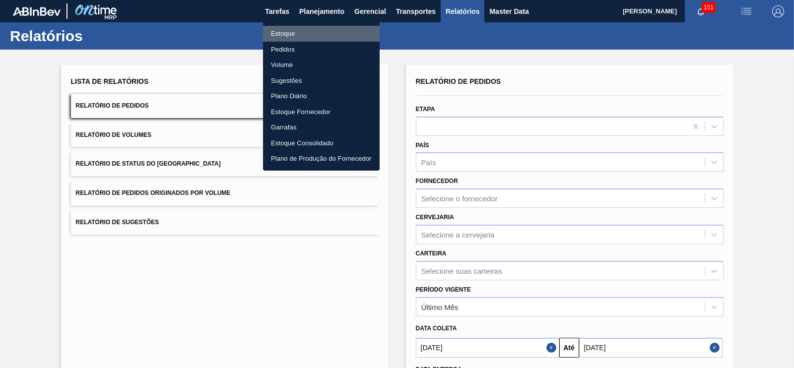
click at [288, 37] on li "Estoque" at bounding box center [321, 34] width 117 height 16
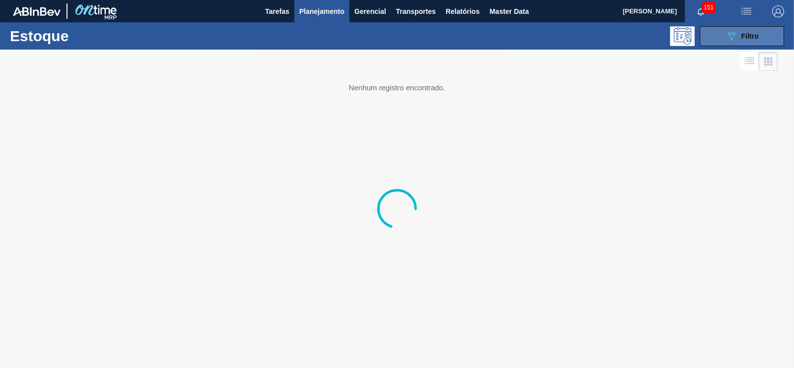
click at [754, 32] on span "Filtro" at bounding box center [750, 36] width 17 height 8
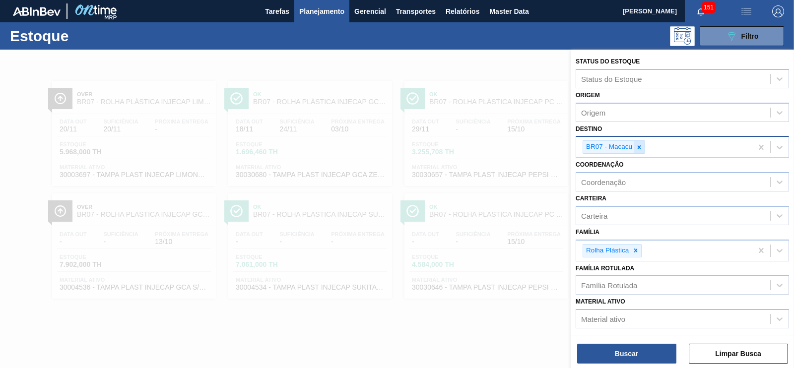
click at [639, 147] on icon at bounding box center [639, 147] width 7 height 7
click at [610, 148] on div "Destino" at bounding box center [674, 146] width 194 height 14
type input "rolha"
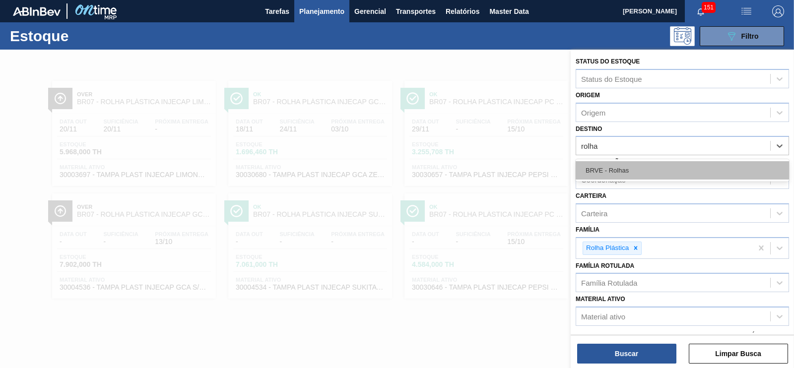
click at [640, 171] on div "BRVE - Rolhas" at bounding box center [683, 170] width 214 height 18
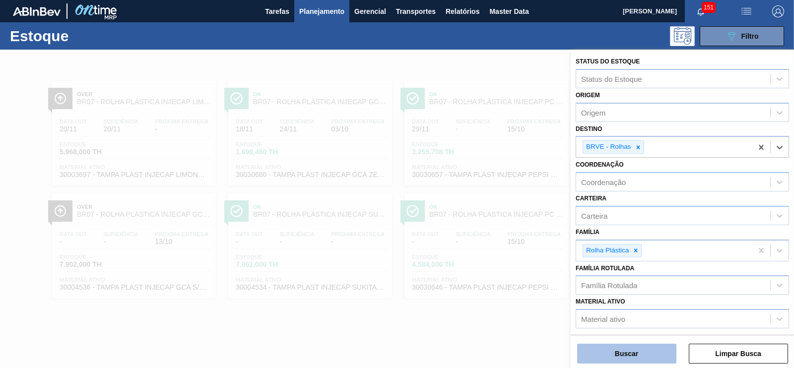
click at [617, 360] on button "Buscar" at bounding box center [626, 354] width 99 height 20
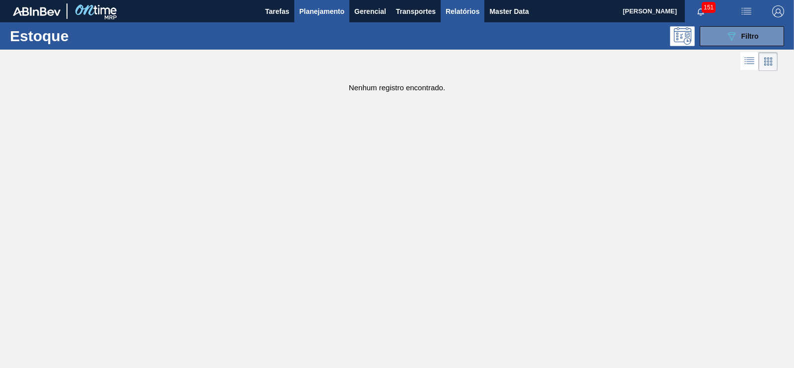
click at [461, 13] on span "Relatórios" at bounding box center [463, 11] width 34 height 12
